Goal: Task Accomplishment & Management: Use online tool/utility

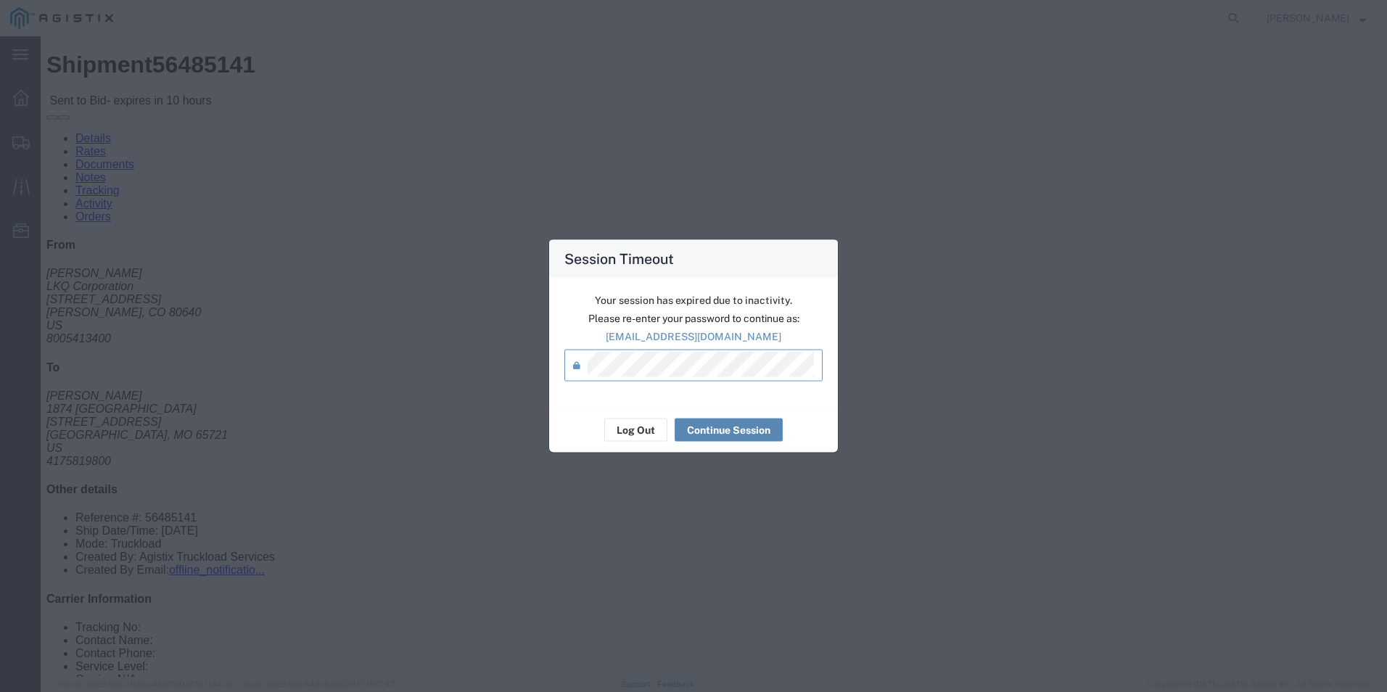
click at [739, 431] on button "Continue Session" at bounding box center [729, 430] width 108 height 23
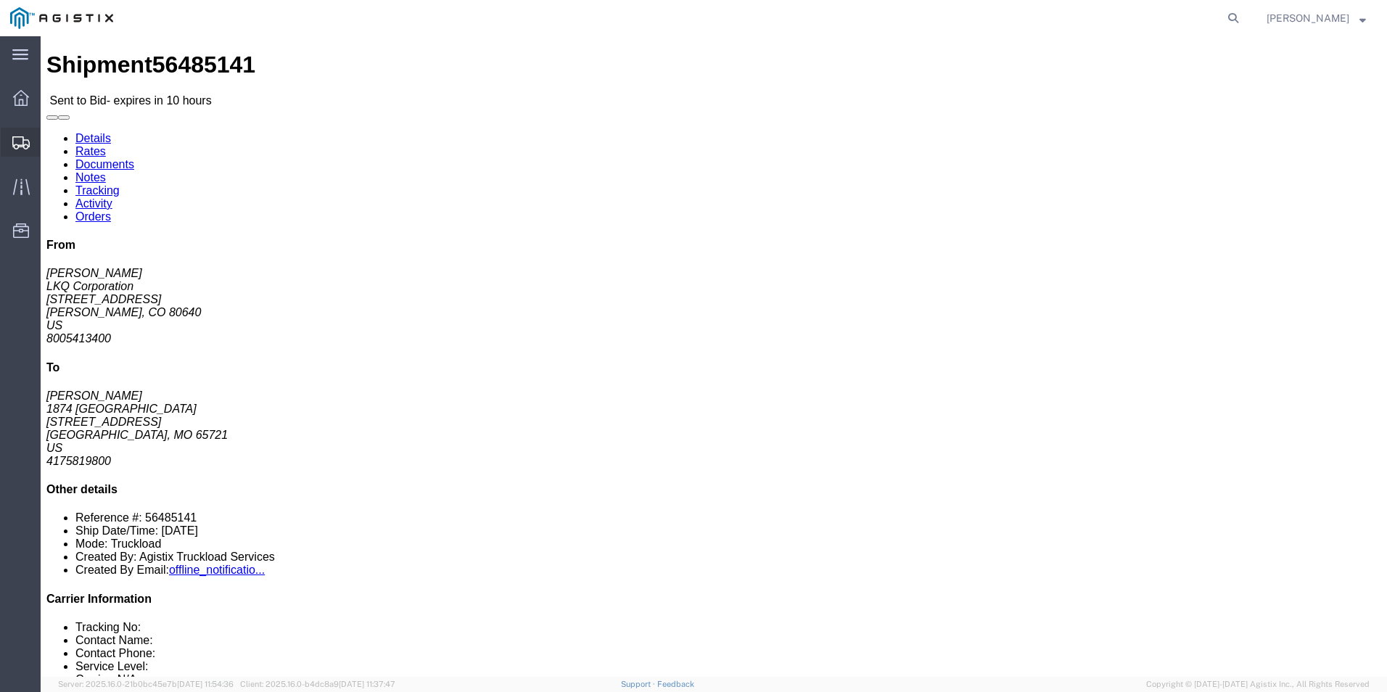
click at [11, 135] on div at bounding box center [21, 142] width 41 height 29
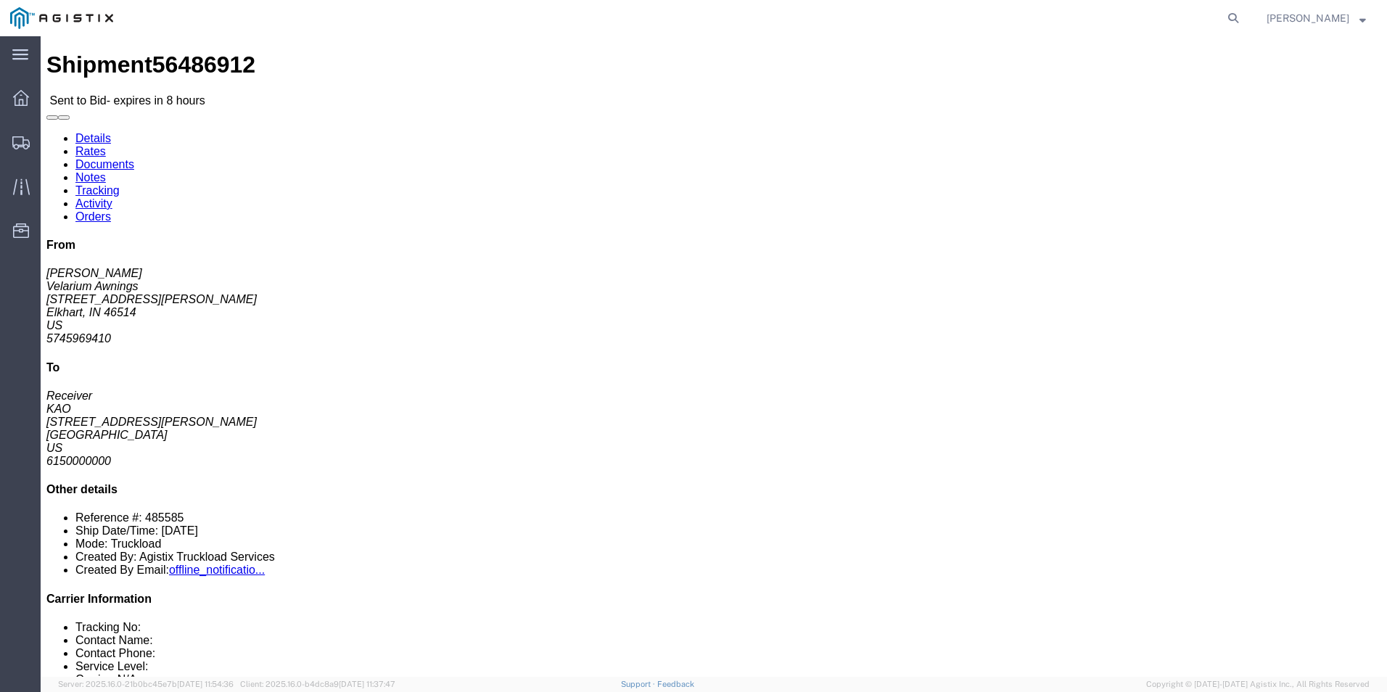
click button "button"
click div "Ship From Velarium Awnings ([PERSON_NAME]) [STREET_ADDRESS][PERSON_NAME] 574596…"
click address "KAO (Receiver) 8614 [STREET_ADDRESS][PERSON_NAME] 6150000000"
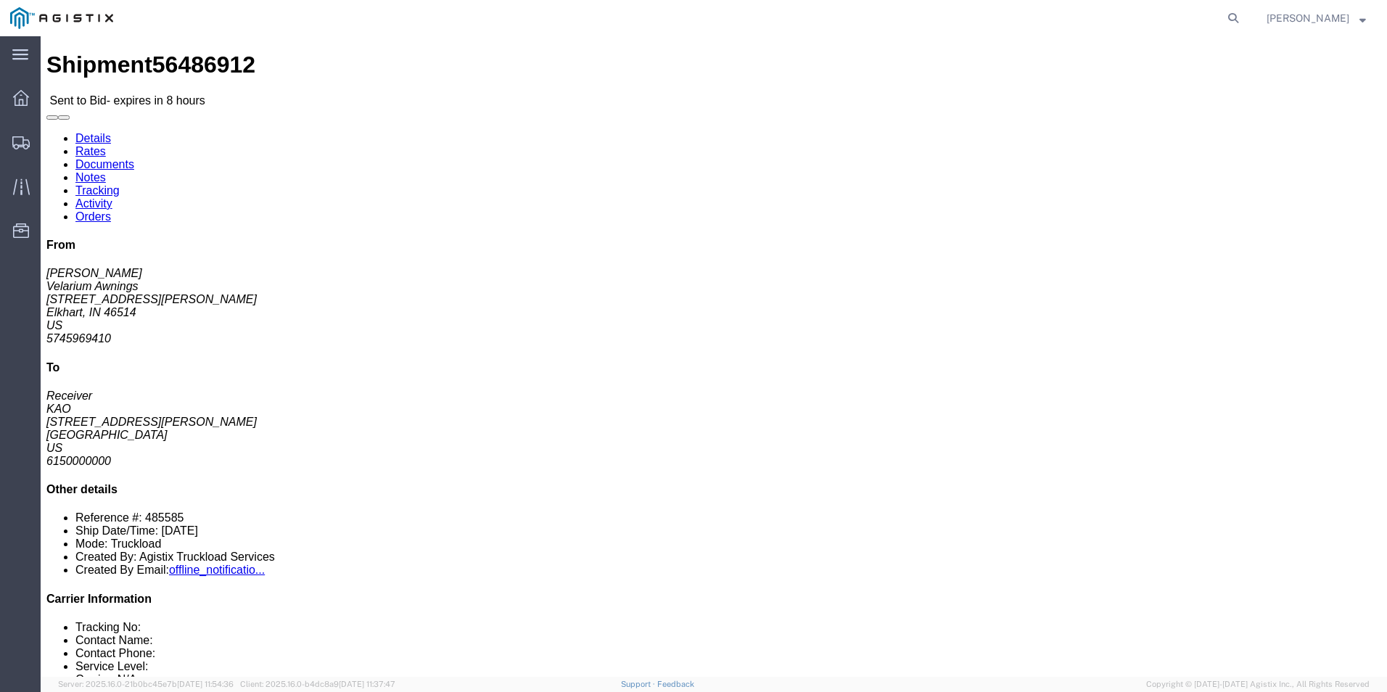
click address "KAO (Receiver) 8614 [STREET_ADDRESS][PERSON_NAME] 6150000000"
drag, startPoint x: 299, startPoint y: 185, endPoint x: 355, endPoint y: 243, distance: 80.6
click h4 "Routing & Vehicle Information"
click address "Velarium Awnings ([PERSON_NAME]) [STREET_ADDRESS][PERSON_NAME] 5745969410 [EMAI…"
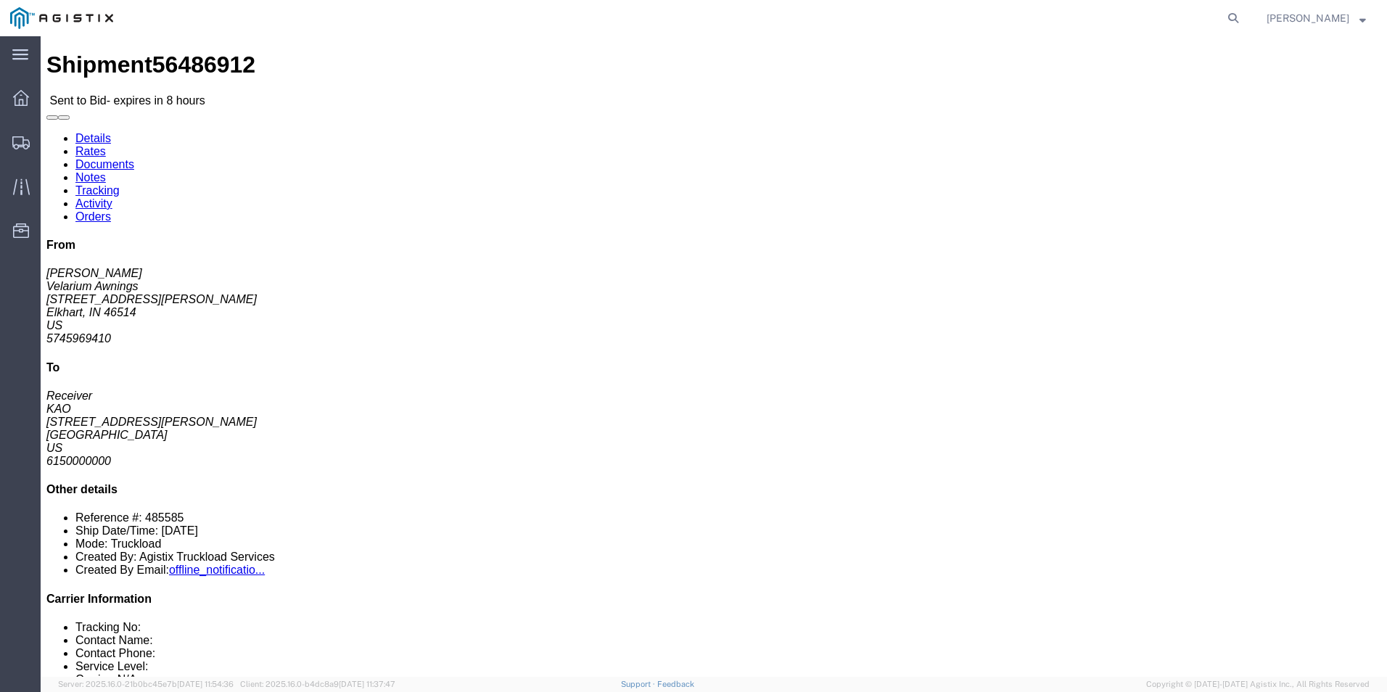
click address "Velarium Awnings ([PERSON_NAME]) [STREET_ADDRESS][PERSON_NAME] 5745969410 [EMAI…"
drag, startPoint x: 33, startPoint y: 171, endPoint x: 98, endPoint y: 170, distance: 65.3
click address "Velarium Awnings ([PERSON_NAME]) [STREET_ADDRESS][PERSON_NAME] 5745969410 [EMAI…"
click b "4368801"
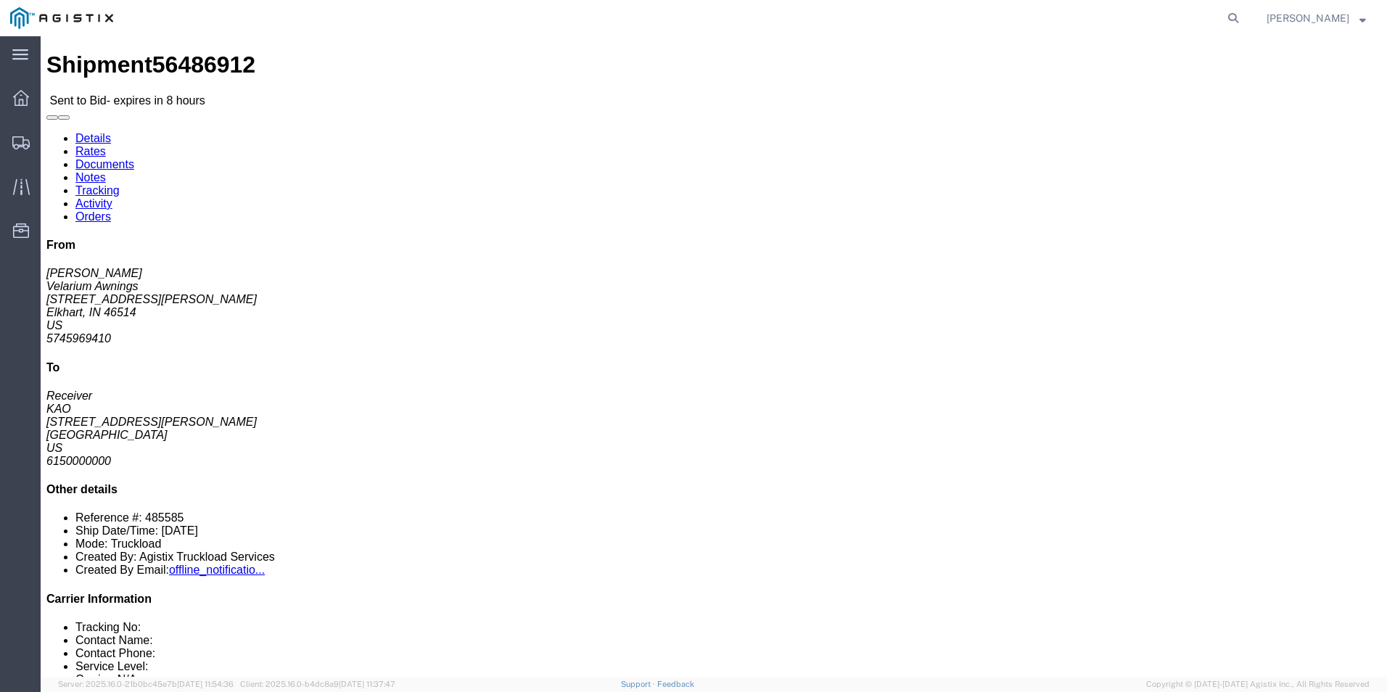
click b "4368801"
click div "Leg 1 - Truckload Vehicle 1: Standard Dry Van (53 Feet) Number of trucks: 1"
click p "[DATE] 06:00"
drag, startPoint x: 572, startPoint y: 161, endPoint x: 665, endPoint y: 192, distance: 97.3
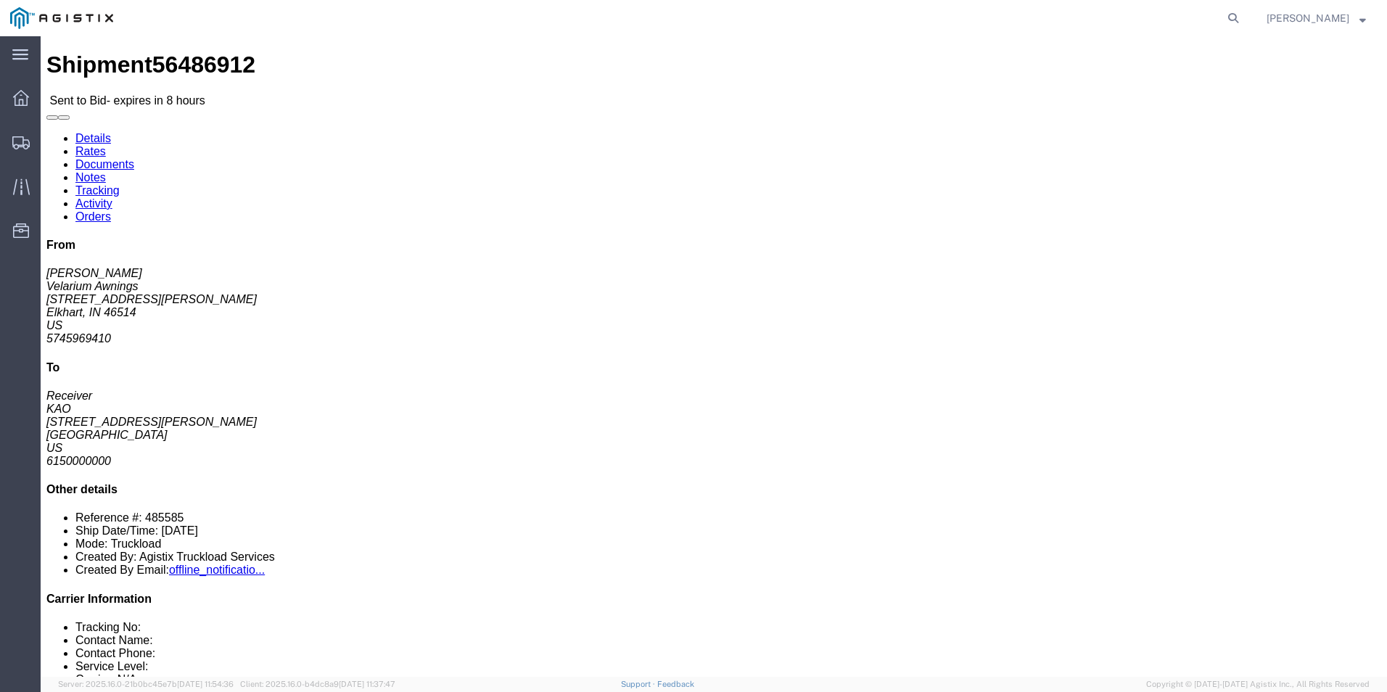
click div "Ship From Velarium Awnings ([PERSON_NAME]) [STREET_ADDRESS][PERSON_NAME] 574596…"
click span "06:00"
drag, startPoint x: 618, startPoint y: 163, endPoint x: 683, endPoint y: 200, distance: 74.8
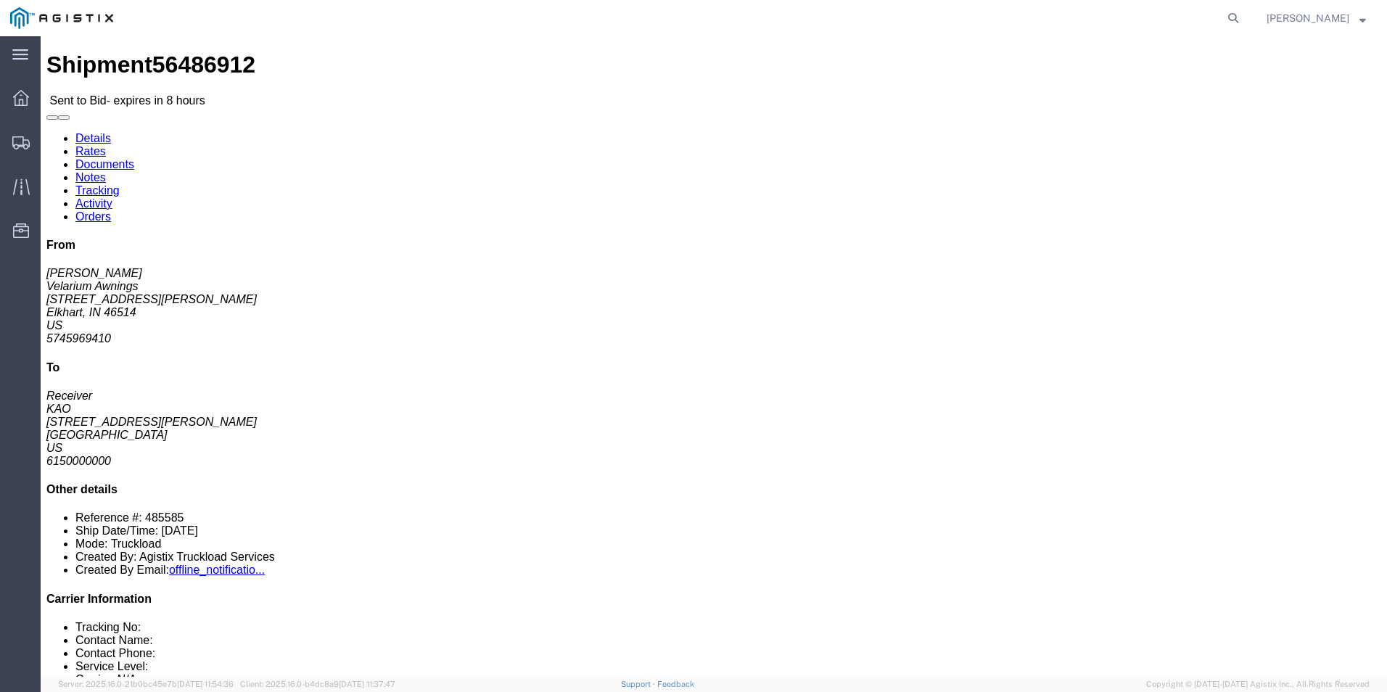
click div "Ship From Velarium Awnings ([PERSON_NAME]) [STREET_ADDRESS][PERSON_NAME] 574596…"
click div "Leg 1 - Truckload Vehicle 1: Standard Dry Van (53 Feet) Number of trucks: 1"
drag, startPoint x: 609, startPoint y: 163, endPoint x: 635, endPoint y: 163, distance: 25.4
click p "[DATE] 06:00"
drag, startPoint x: 635, startPoint y: 163, endPoint x: 682, endPoint y: 222, distance: 75.9
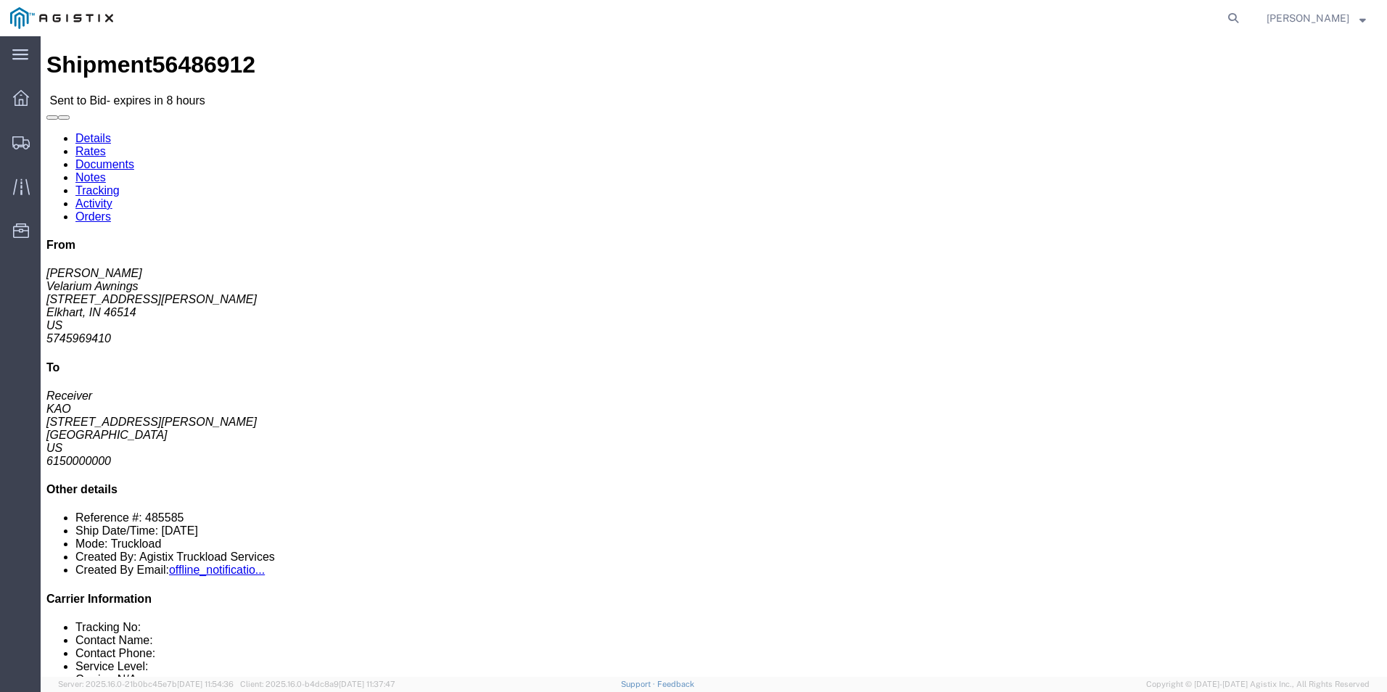
click div "Ship From Velarium Awnings ([PERSON_NAME]) [STREET_ADDRESS][PERSON_NAME] 574596…"
drag, startPoint x: 607, startPoint y: 160, endPoint x: 625, endPoint y: 165, distance: 18.1
click span "06:00"
drag, startPoint x: 625, startPoint y: 165, endPoint x: 656, endPoint y: 212, distance: 56.5
click div "Ship From Velarium Awnings ([PERSON_NAME]) [STREET_ADDRESS][PERSON_NAME] 574596…"
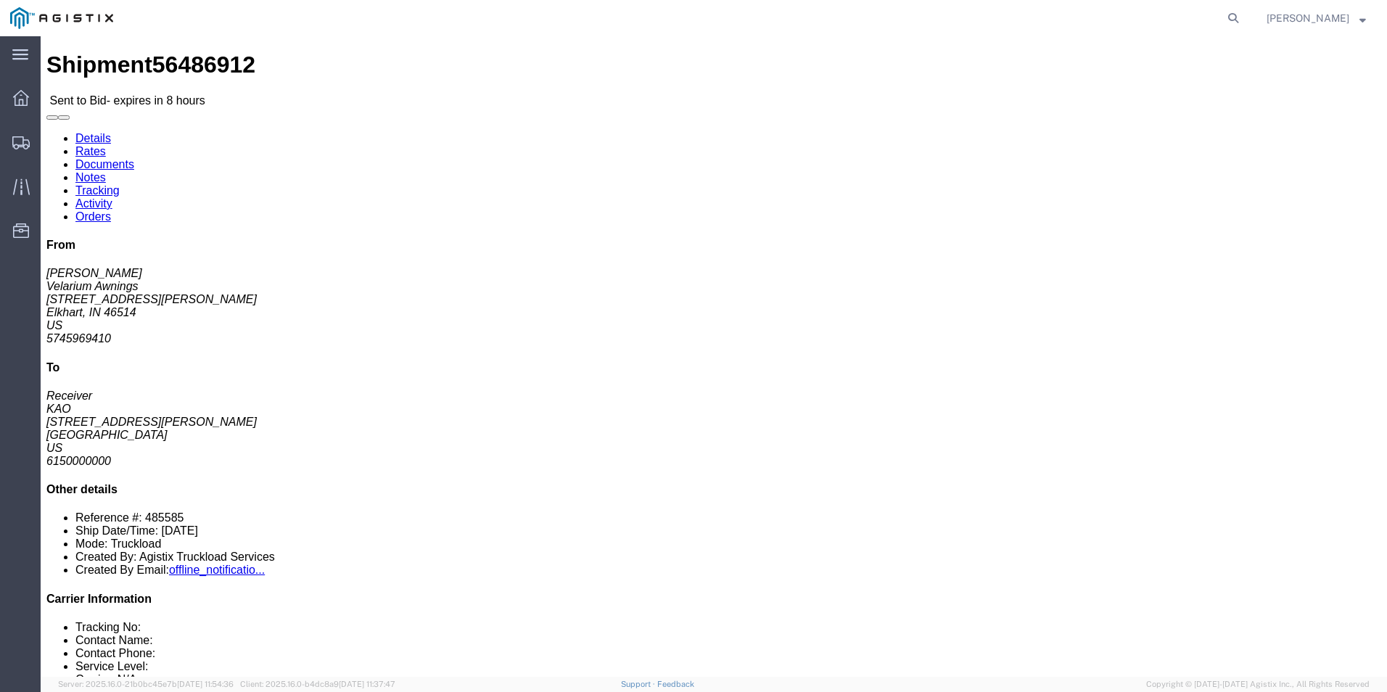
click div "Leg 1 - Truckload Vehicle 1: Standard Dry Van (53 Feet) Number of trucks: 1"
click link "Enter / Modify Bid"
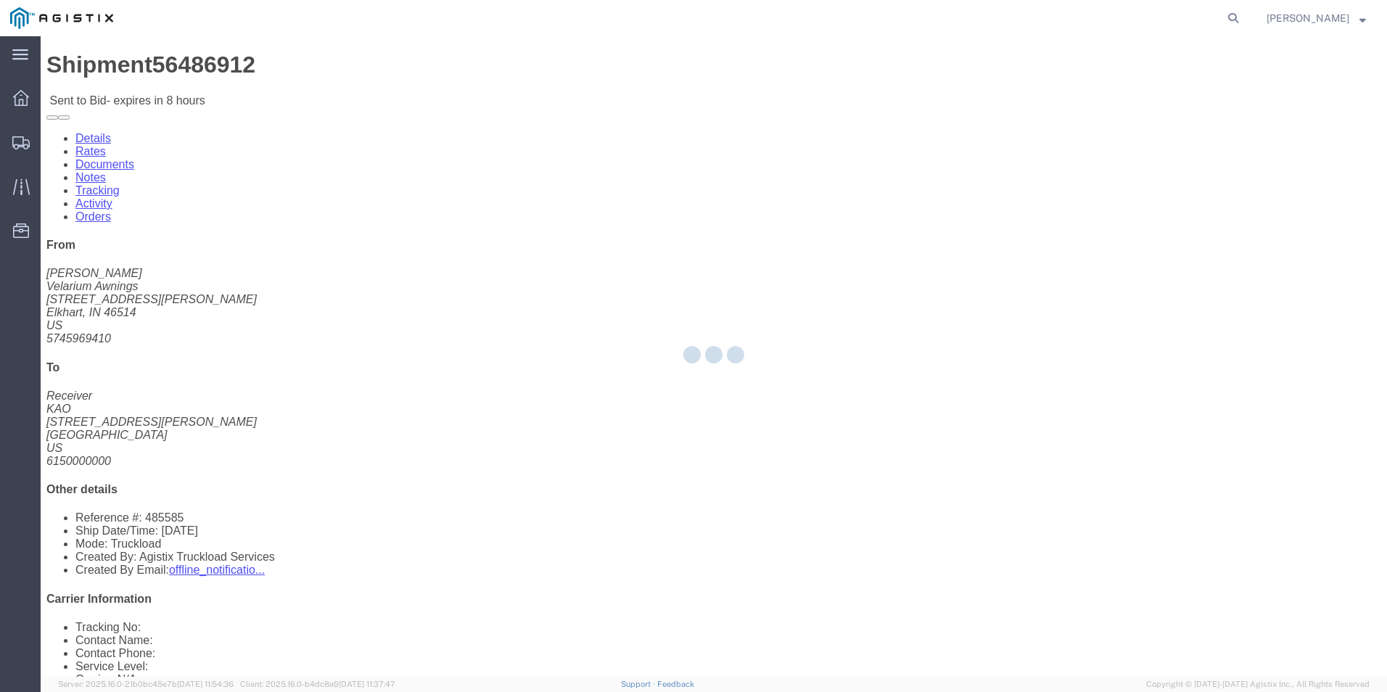
select select "18393"
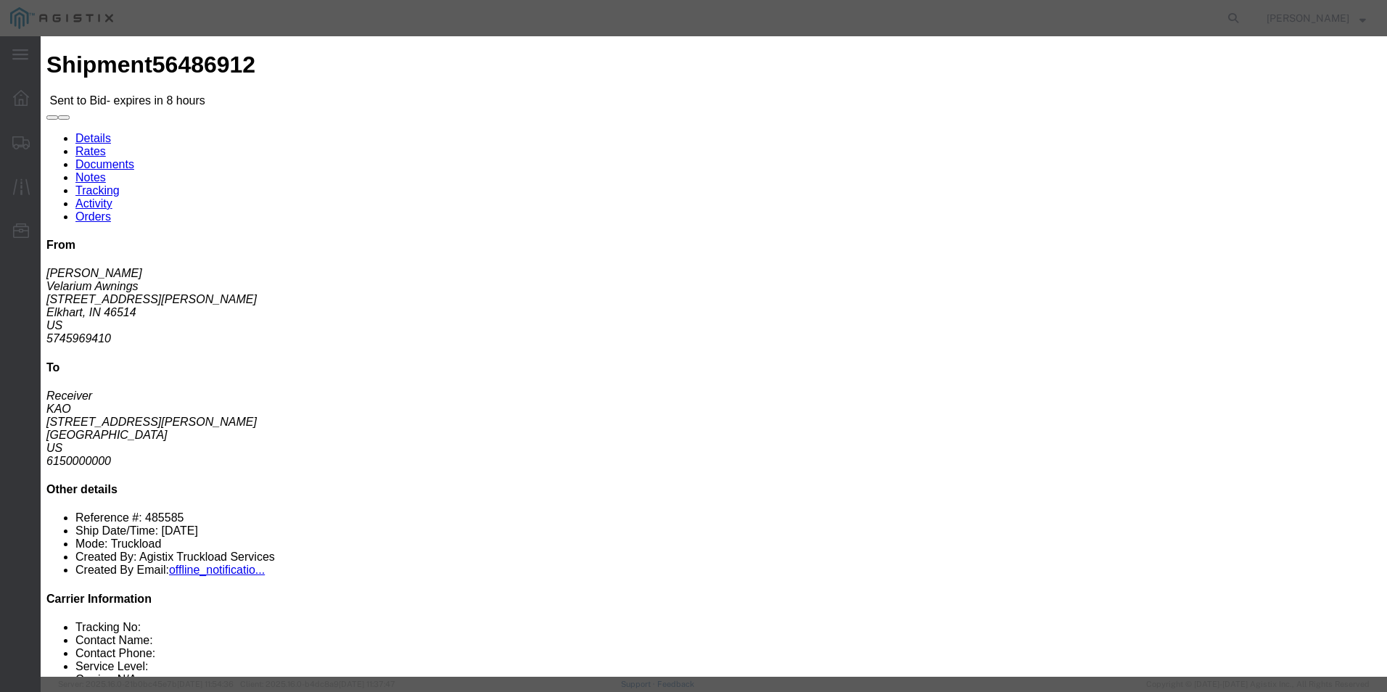
click select "Select Guaranteed Next Day Rail TL Standard 3 - 5 Day"
select select "35343"
click select "Select Guaranteed Next Day Rail TL Standard 3 - 5 Day"
click input "text"
type input "ITS BID"
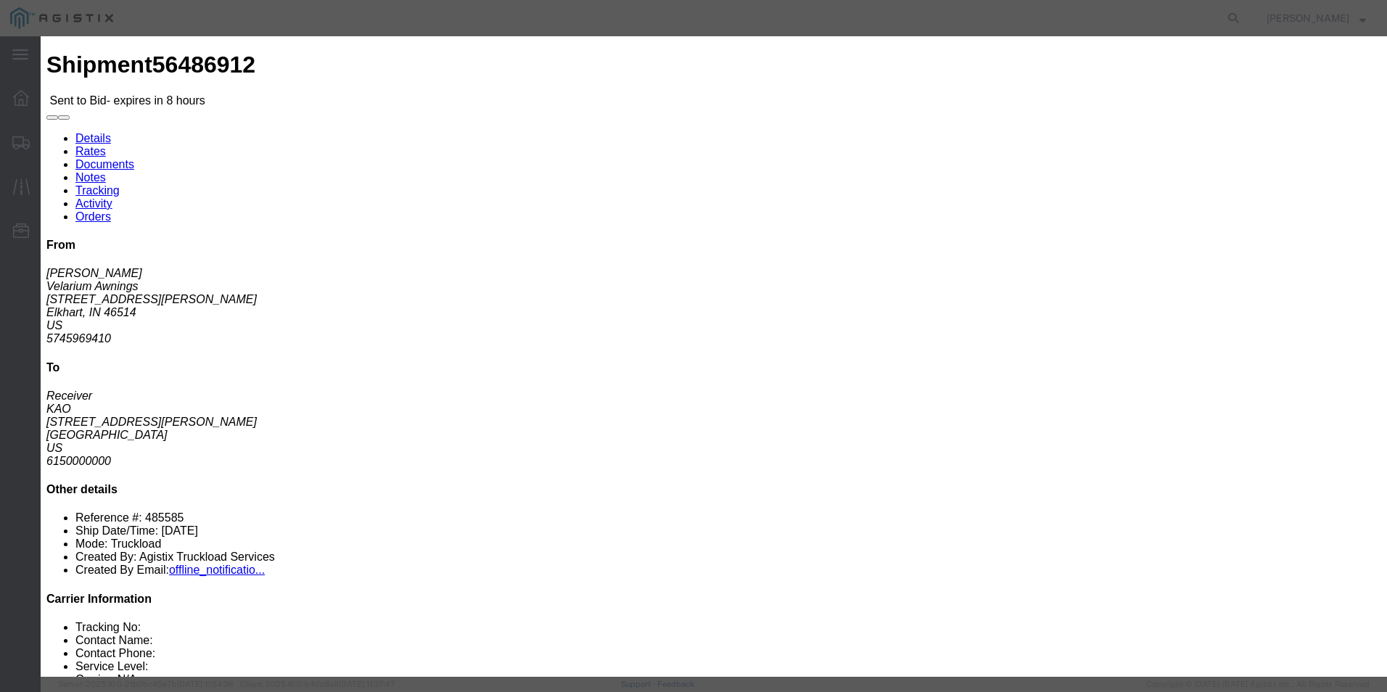
drag, startPoint x: 602, startPoint y: 300, endPoint x: 603, endPoint y: 290, distance: 10.9
click select "Select Air Less than Truckload Multi-Leg Ocean Freight Rail Small Parcel Truckl…"
select select "TL"
click select "Select Air Less than Truckload Multi-Leg Ocean Freight Rail Small Parcel Truckl…"
click input "number"
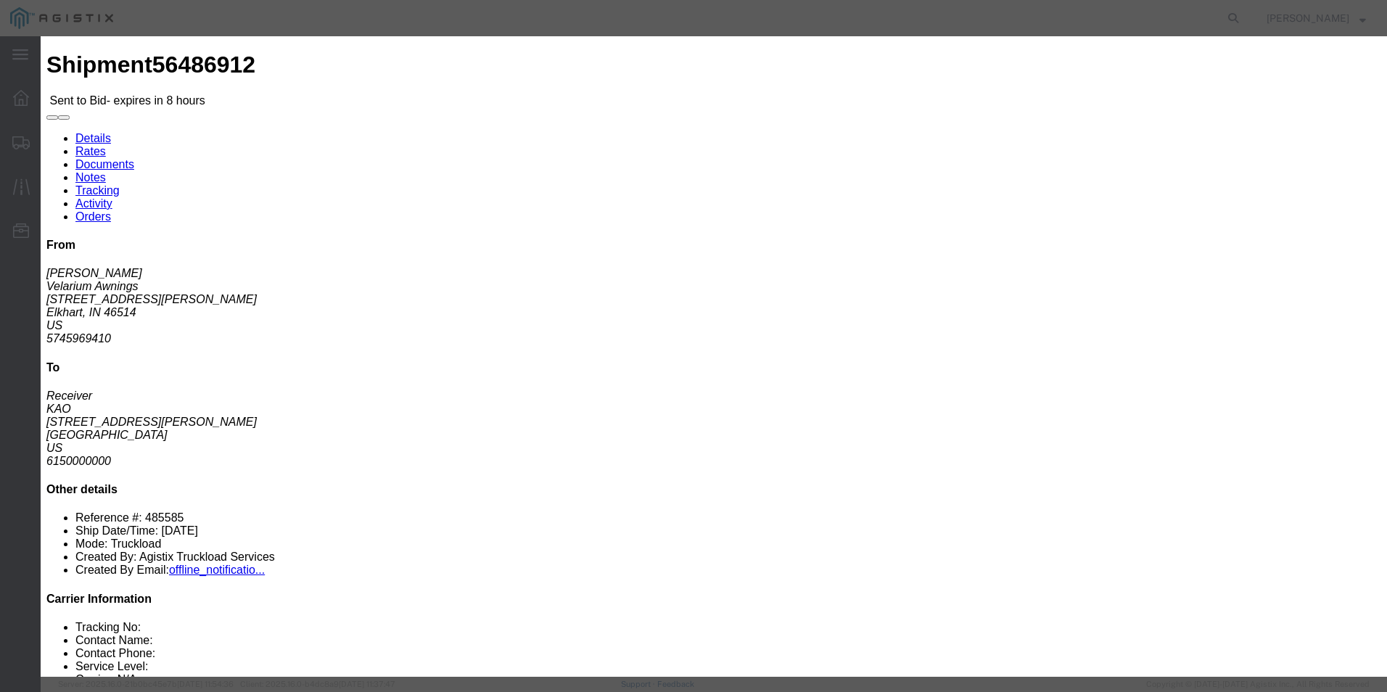
type input "3145"
click button "Submit"
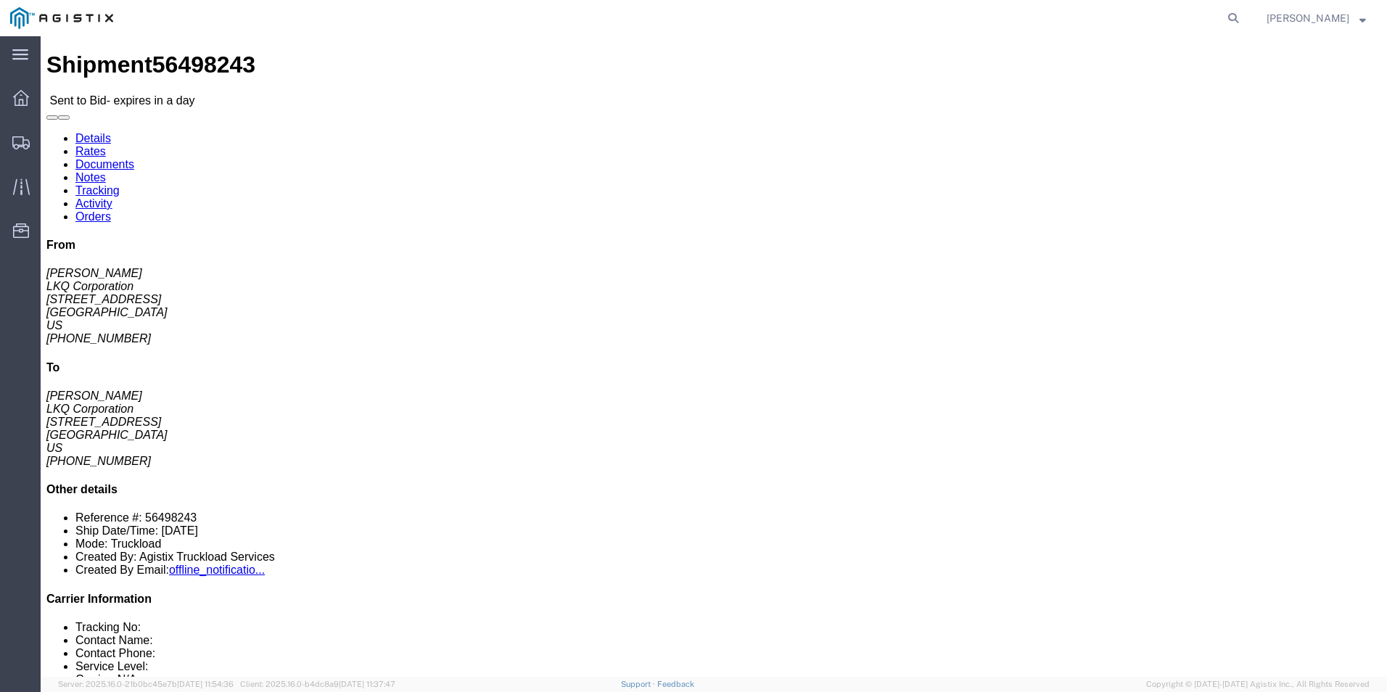
click address "LKQ Corporation ([PERSON_NAME]) 3096 [STREET_ADDRESS] [PHONE_NUMBER] [EMAIL_ADD…"
drag, startPoint x: 364, startPoint y: 184, endPoint x: 403, endPoint y: 236, distance: 64.7
click div "Ship To LKQ Corporation ([PERSON_NAME]) 3096 [STREET_ADDRESS] [PHONE_NUMBER] [E…"
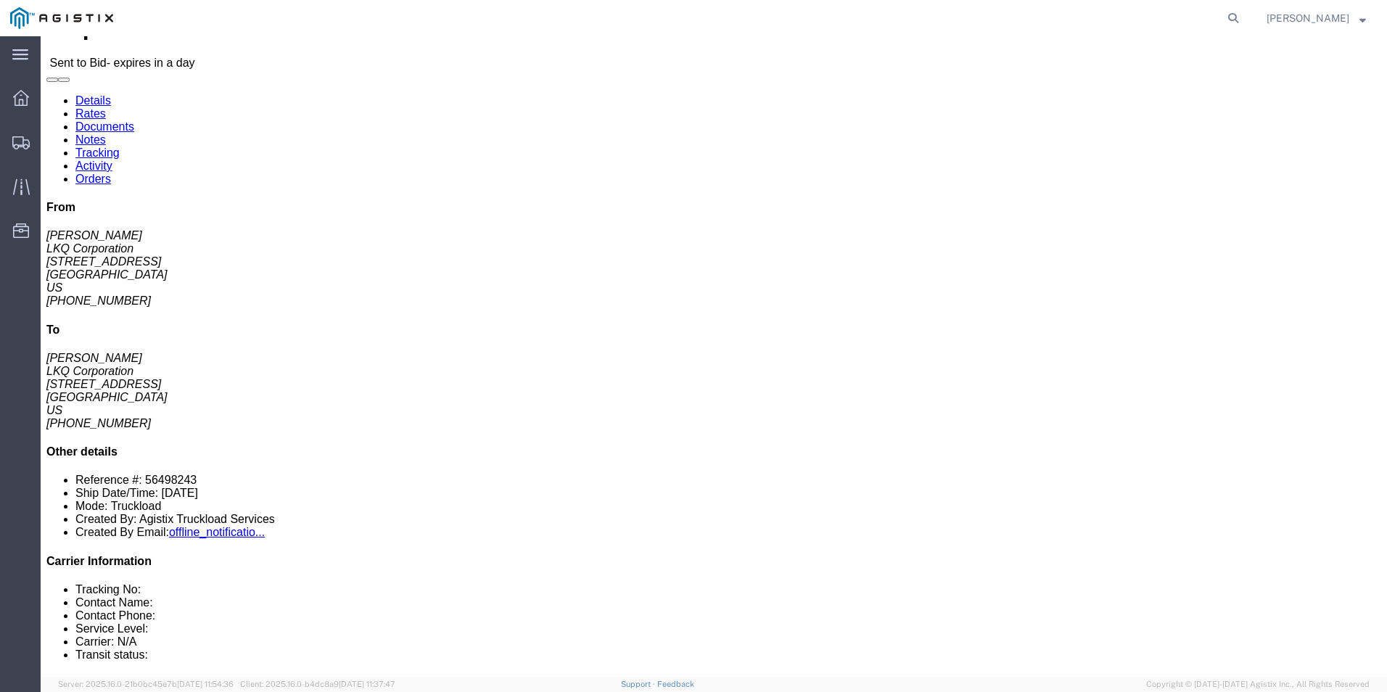
click h4 "Routing & Vehicle Information"
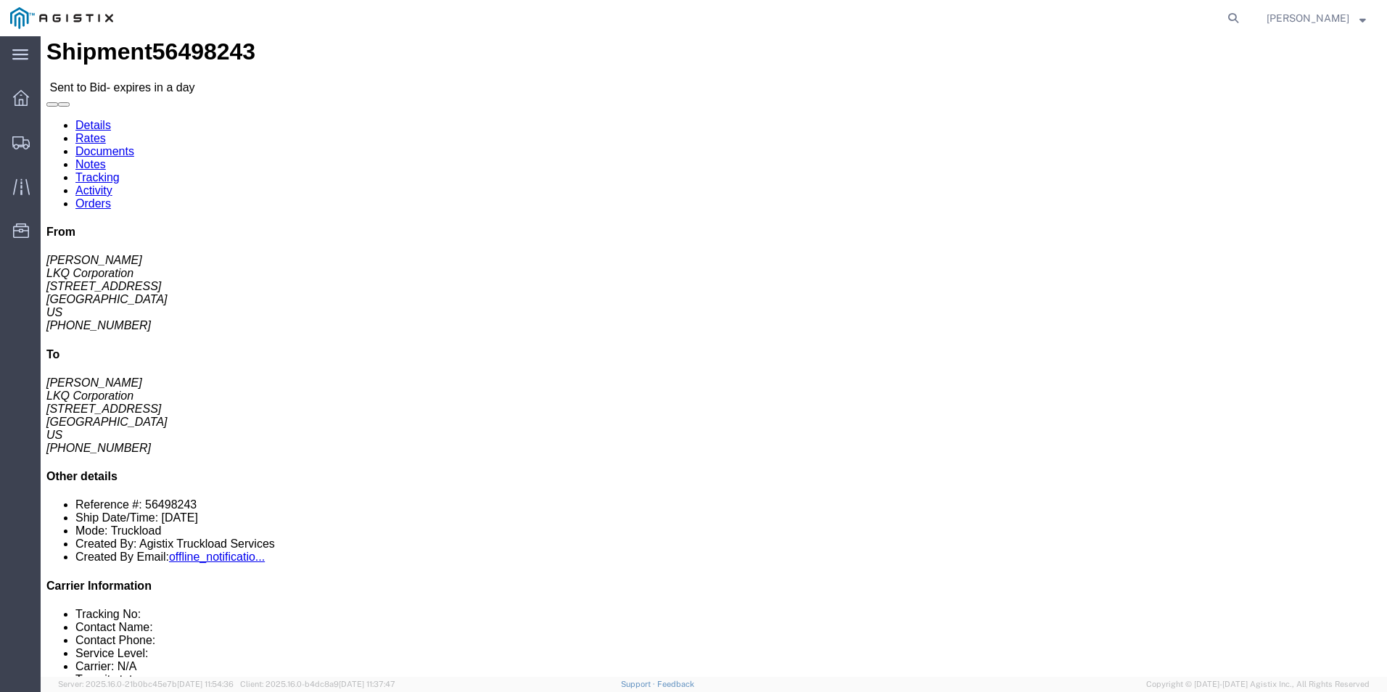
scroll to position [0, 0]
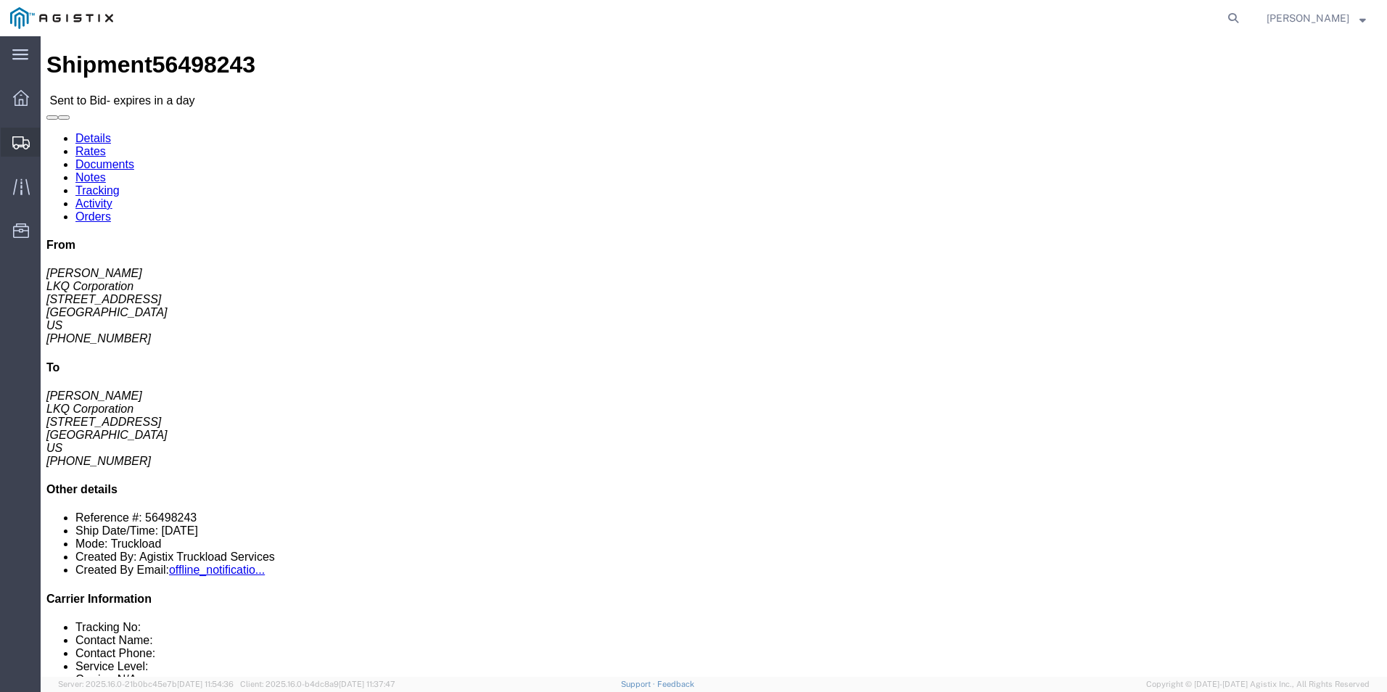
click at [20, 147] on icon at bounding box center [20, 142] width 17 height 13
